Goal: Information Seeking & Learning: Learn about a topic

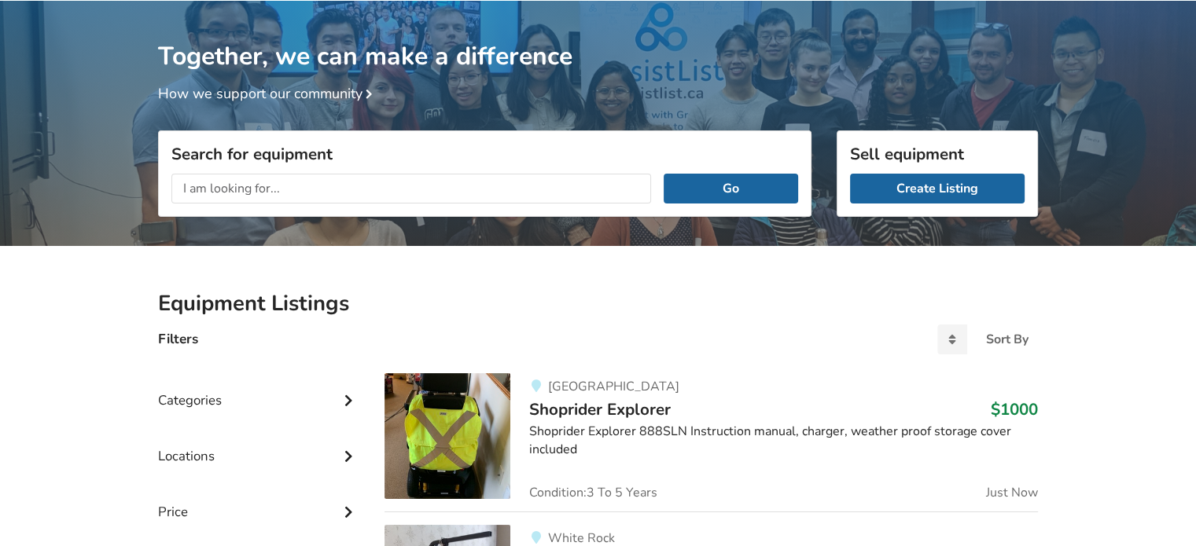
click at [435, 187] on input "text" at bounding box center [410, 189] width 479 height 30
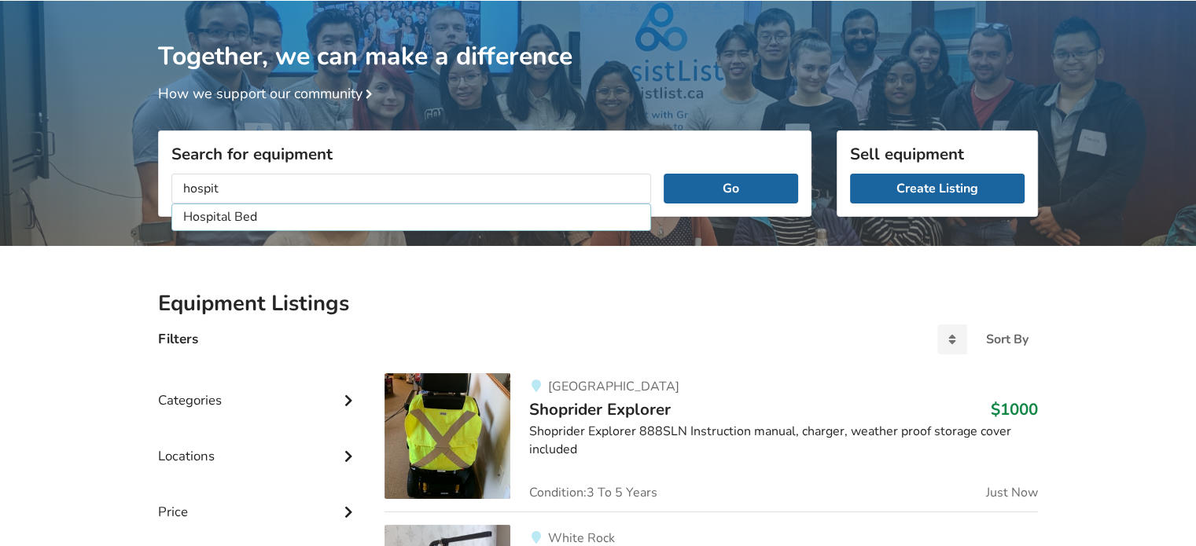
type input "Hospital Bed"
click at [663, 174] on button "Go" at bounding box center [730, 189] width 134 height 30
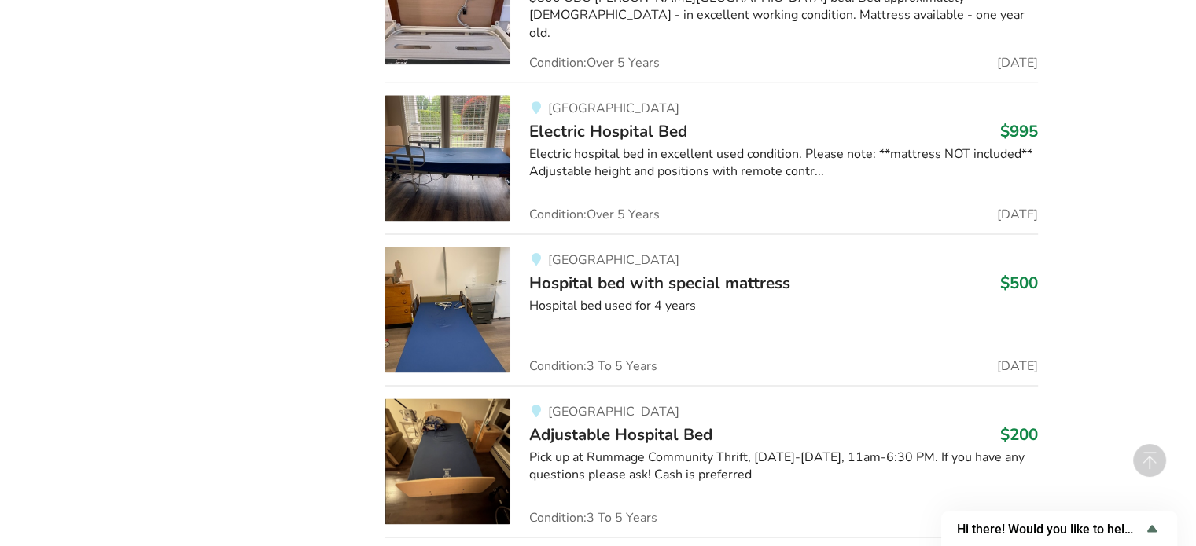
scroll to position [2053, 0]
click at [715, 276] on span "Hospital bed with special mattress" at bounding box center [659, 284] width 261 height 22
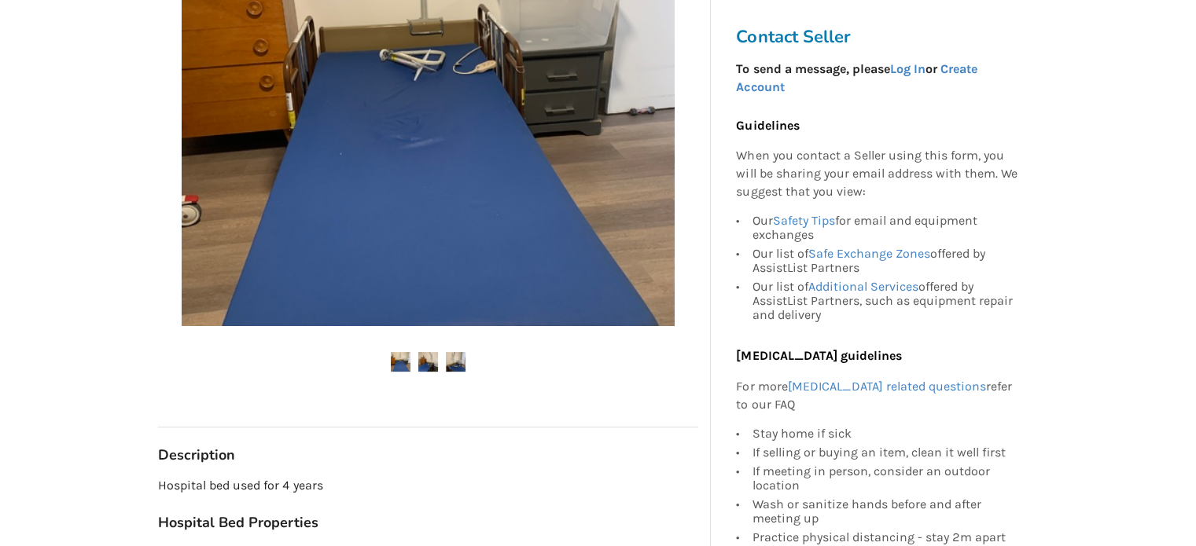
scroll to position [490, 0]
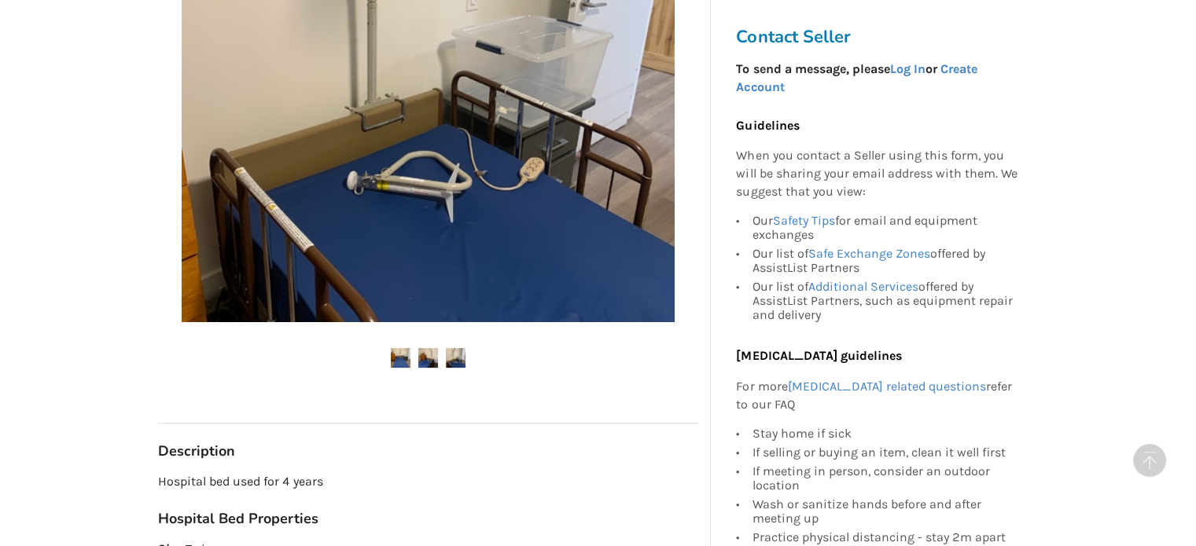
click at [459, 355] on img at bounding box center [456, 358] width 20 height 20
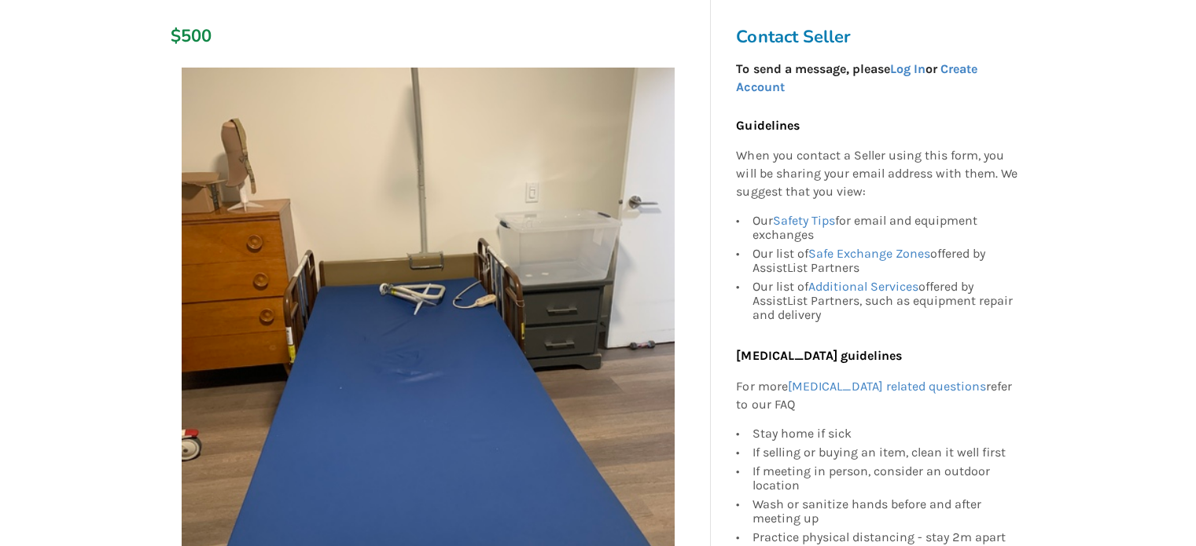
scroll to position [326, 0]
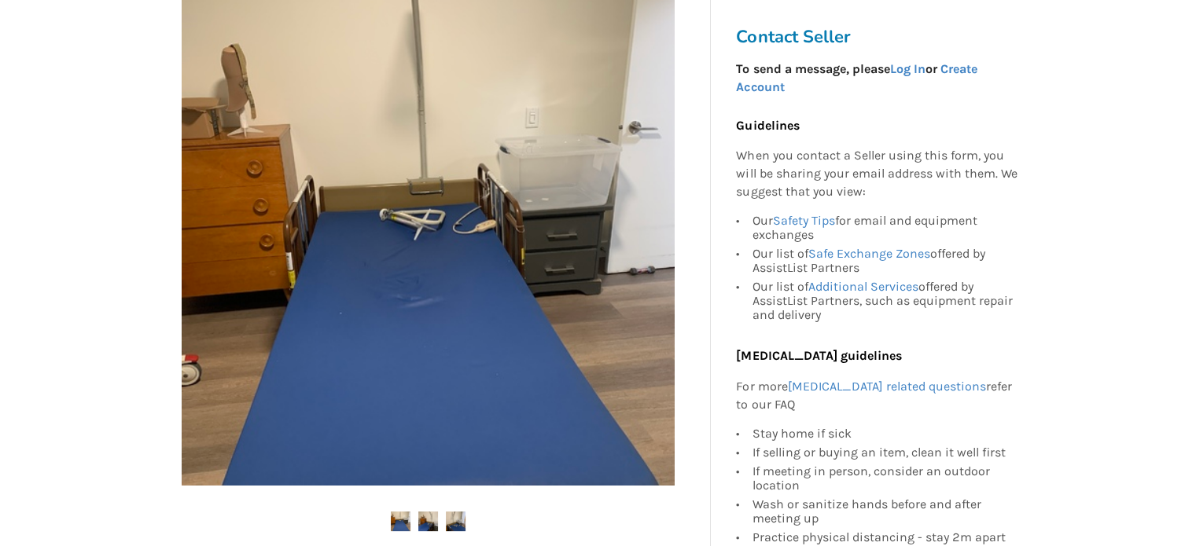
click at [430, 516] on img at bounding box center [428, 522] width 20 height 20
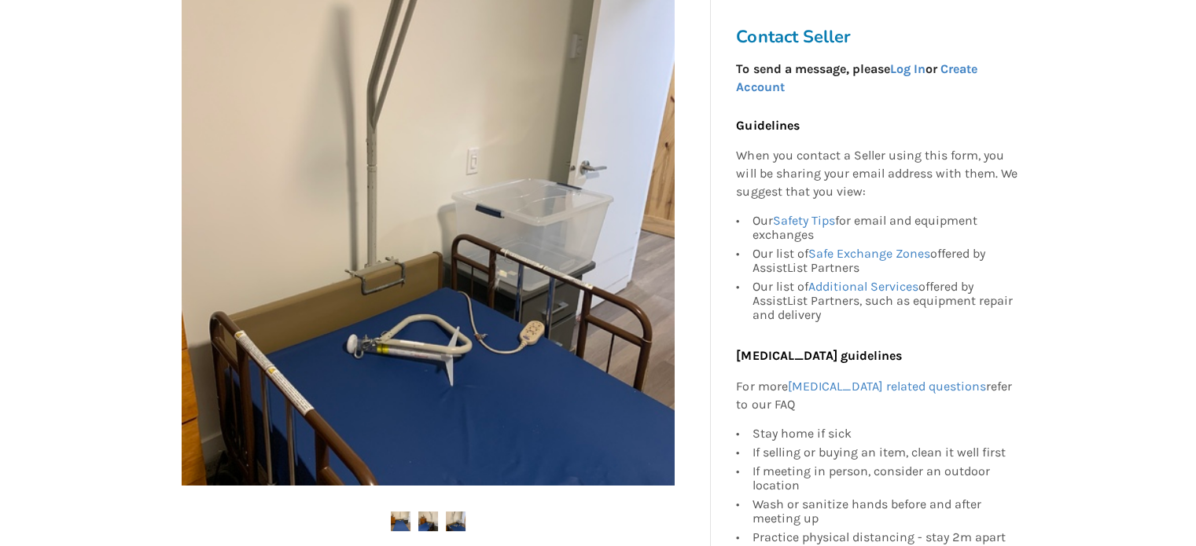
click at [392, 518] on img at bounding box center [401, 522] width 20 height 20
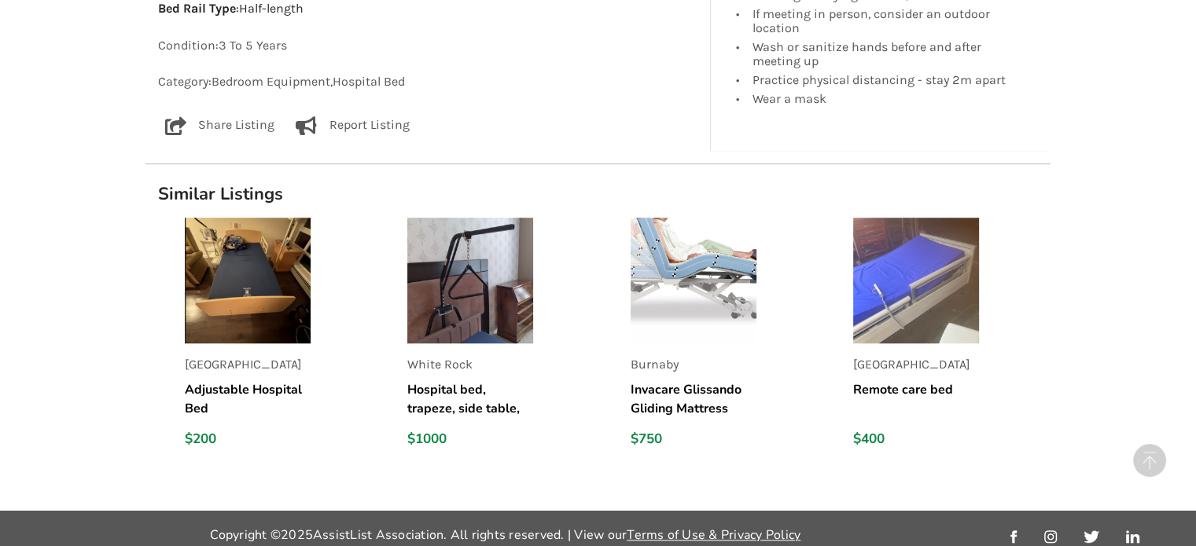
scroll to position [1105, 0]
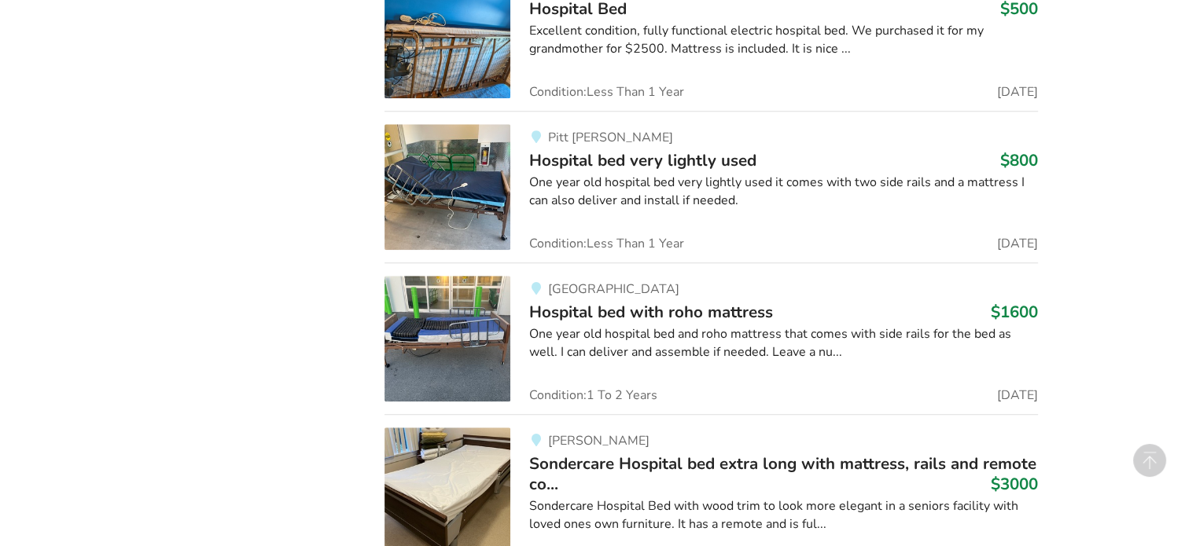
scroll to position [1405, 0]
click at [599, 310] on span "Hospital bed with roho mattress" at bounding box center [651, 313] width 244 height 22
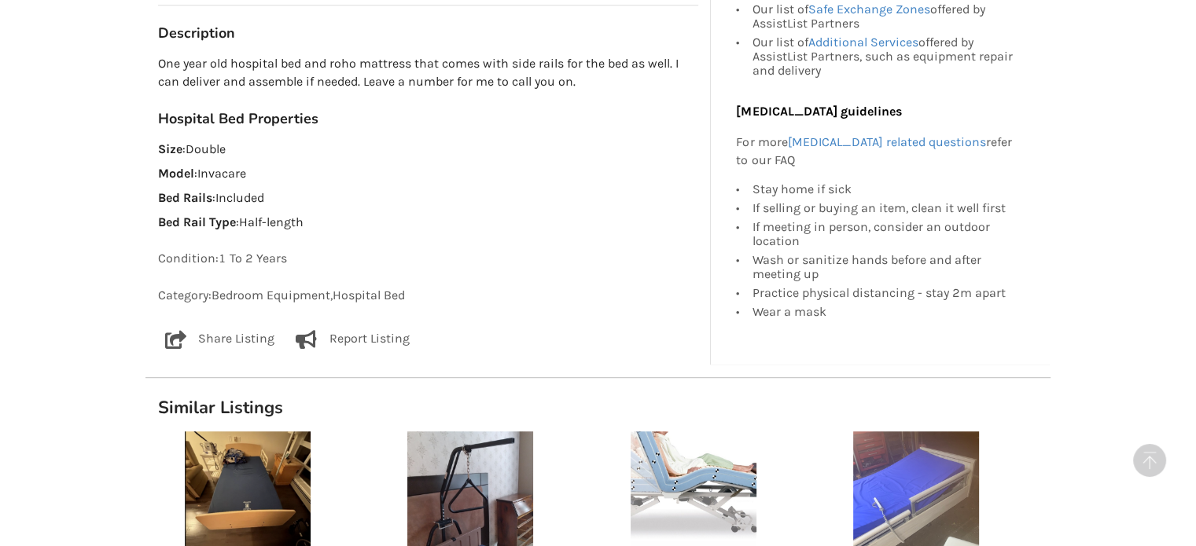
scroll to position [962, 0]
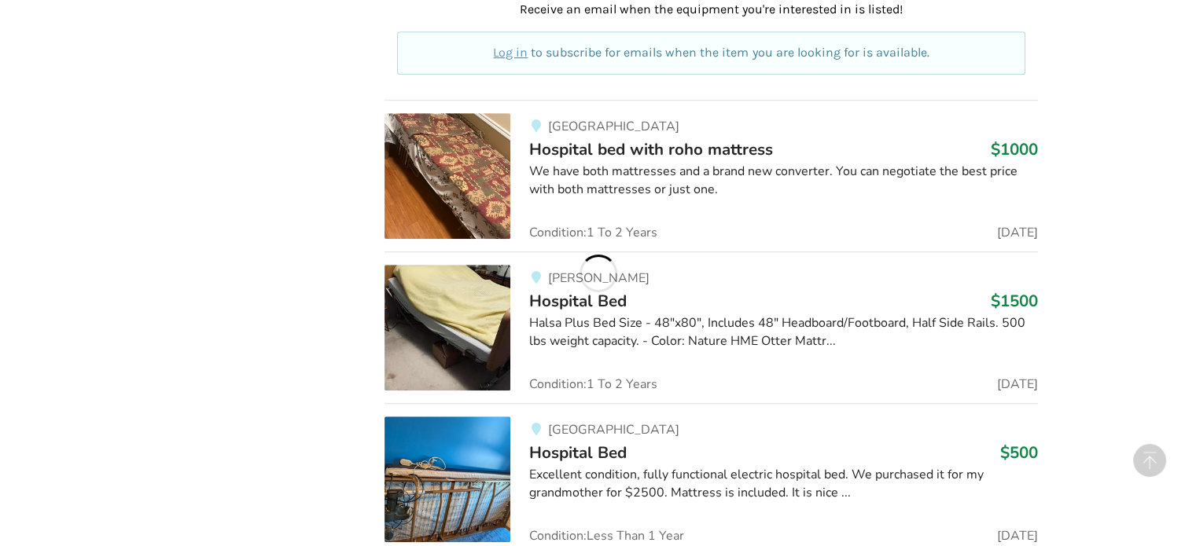
scroll to position [1405, 0]
